Goal: Transaction & Acquisition: Obtain resource

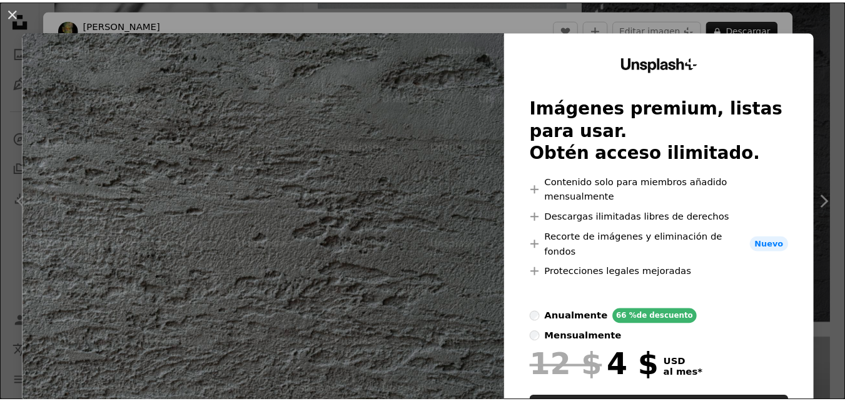
scroll to position [0, 368]
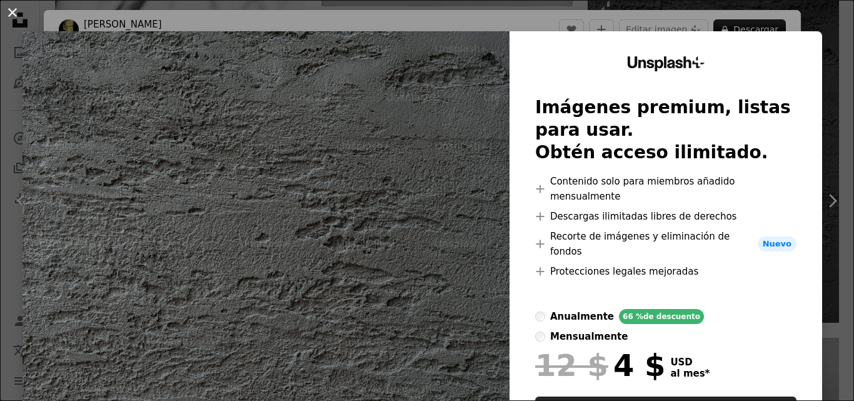
click at [16, 15] on button "An X shape" at bounding box center [12, 12] width 15 height 15
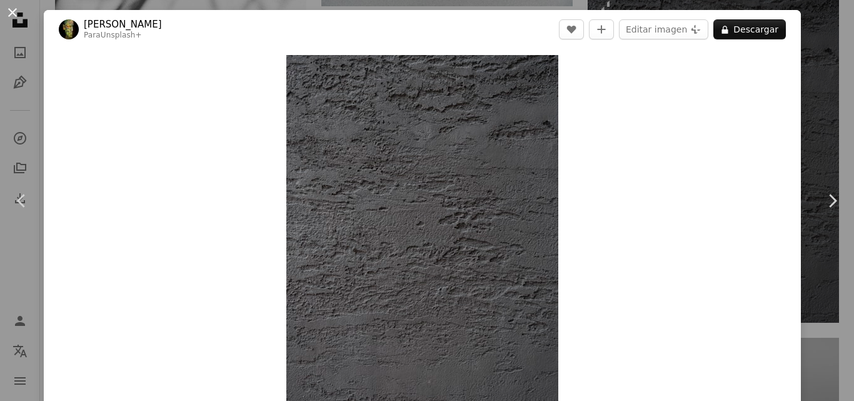
click at [14, 10] on button "An X shape" at bounding box center [12, 12] width 15 height 15
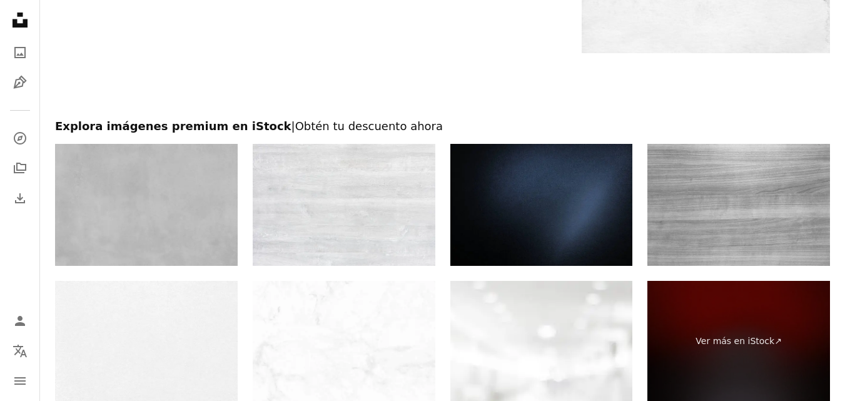
scroll to position [2176, 0]
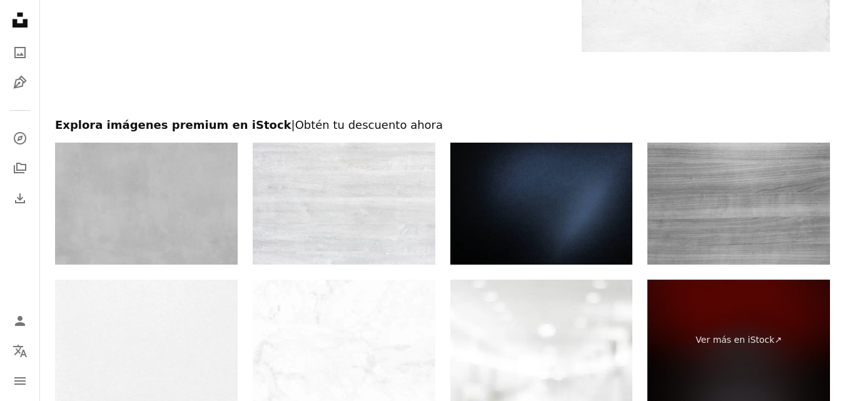
click at [724, 185] on img at bounding box center [738, 204] width 183 height 122
